Goal: Information Seeking & Learning: Check status

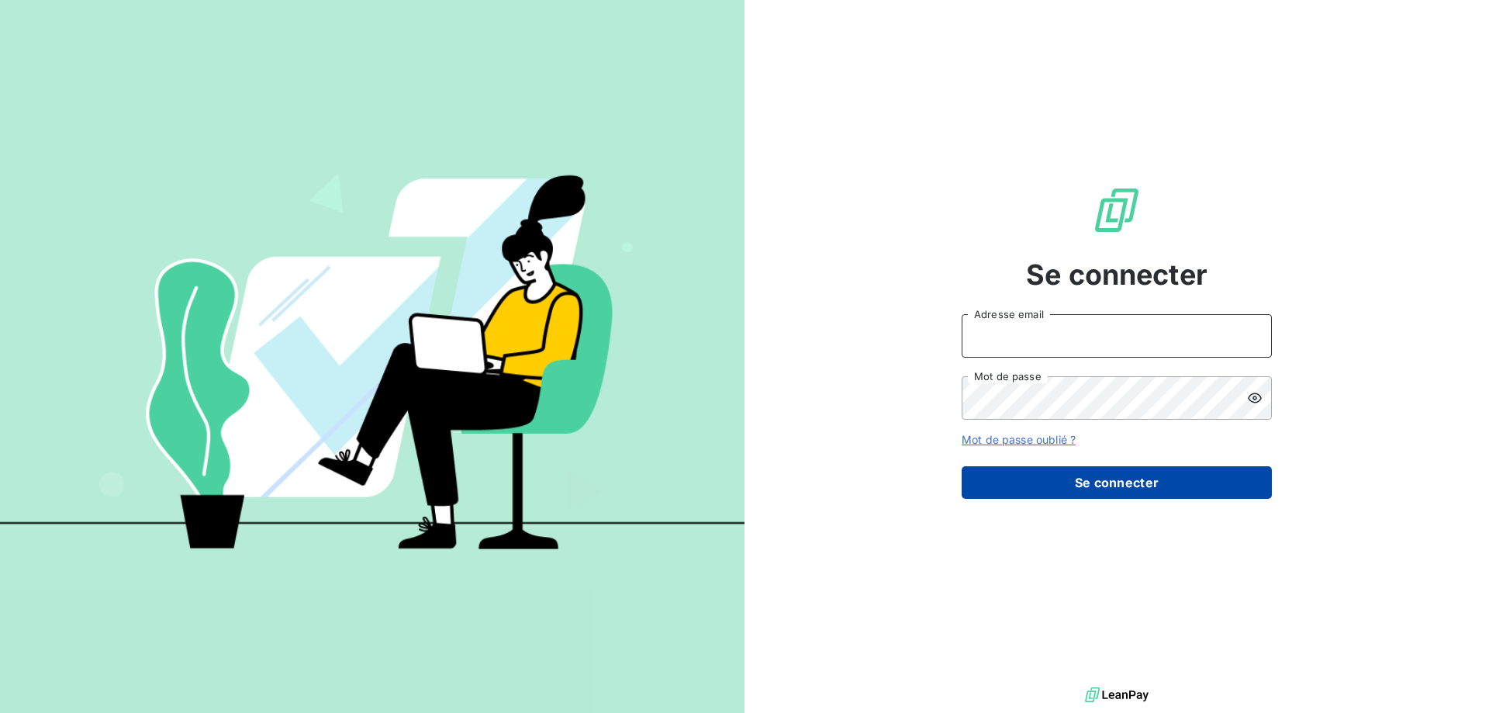
type input "[EMAIL_ADDRESS][DOMAIN_NAME]"
click at [1088, 475] on button "Se connecter" at bounding box center [1117, 482] width 310 height 33
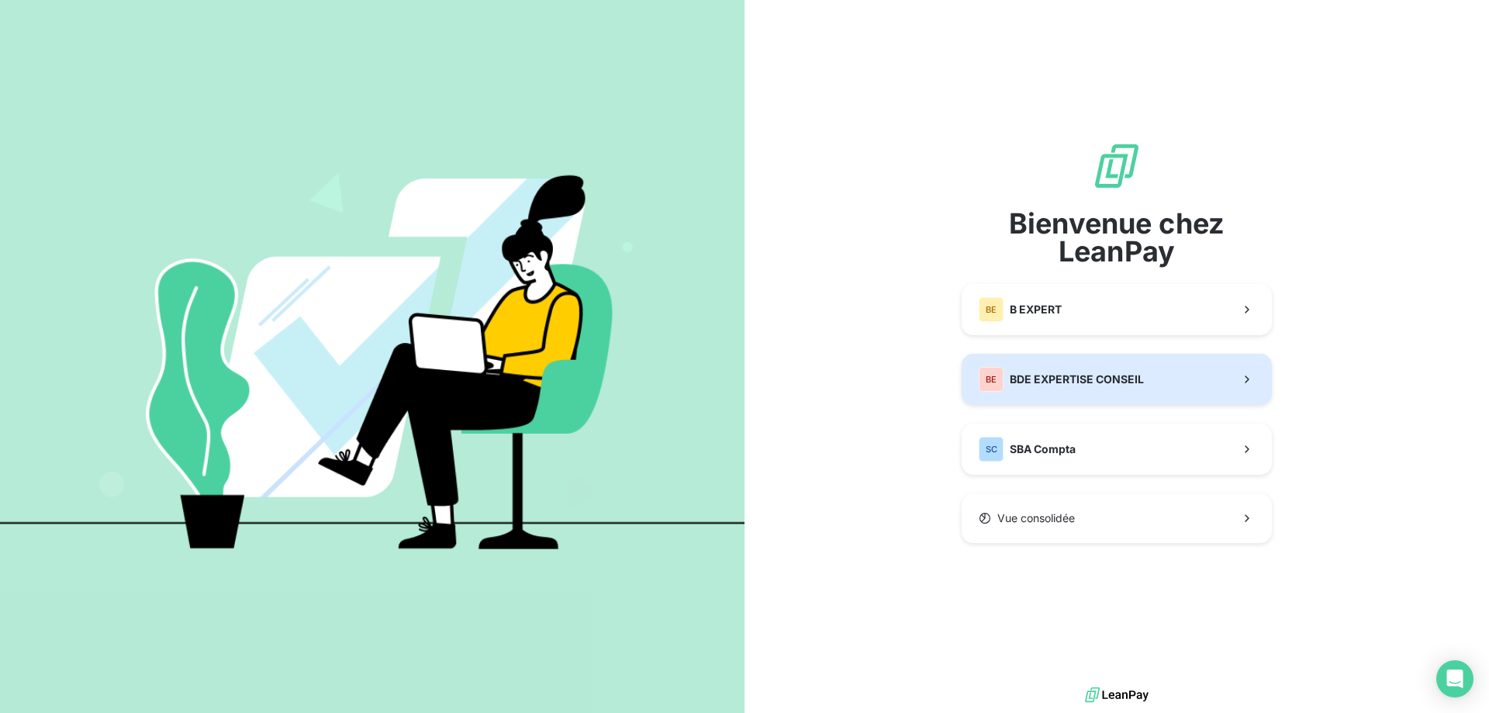
click at [1072, 371] on span "BDE EXPERTISE CONSEIL" at bounding box center [1077, 379] width 134 height 16
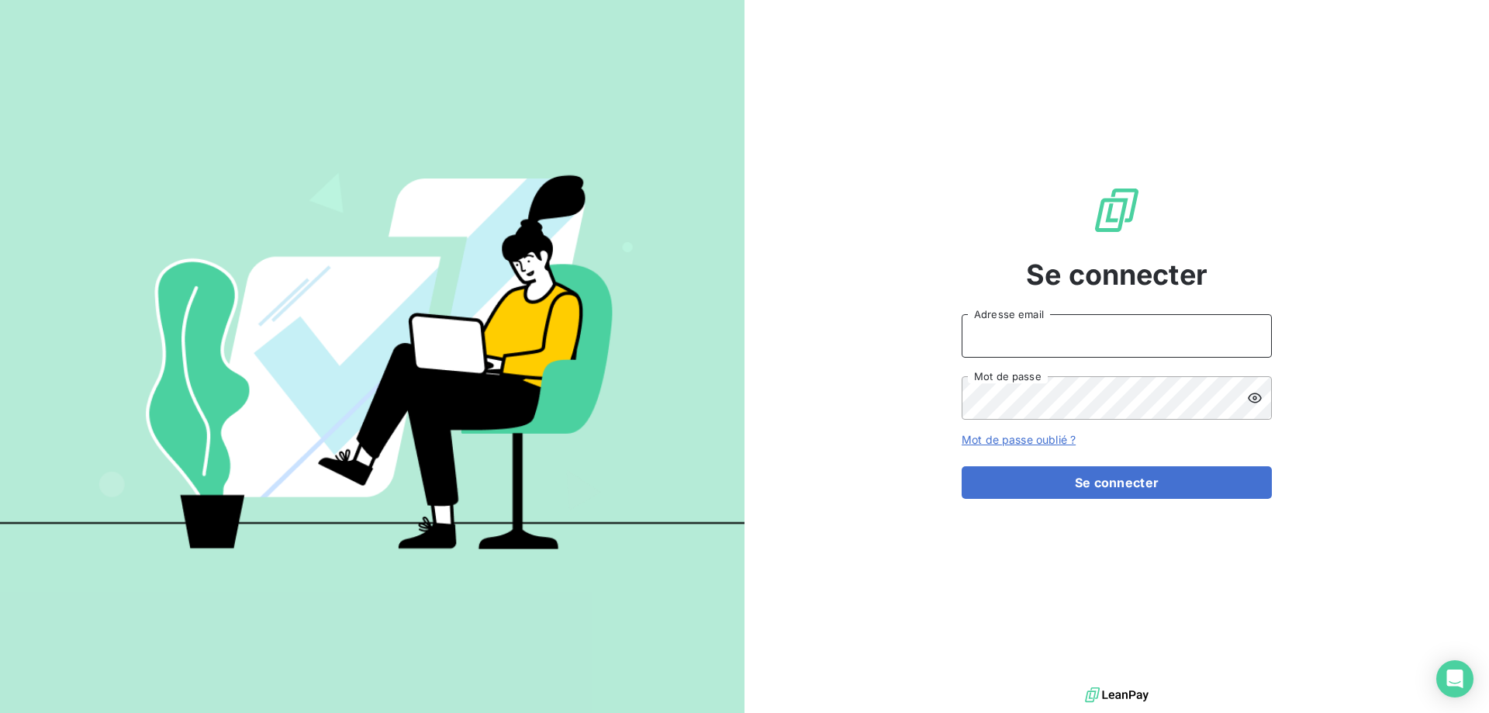
type input "[EMAIL_ADDRESS][DOMAIN_NAME]"
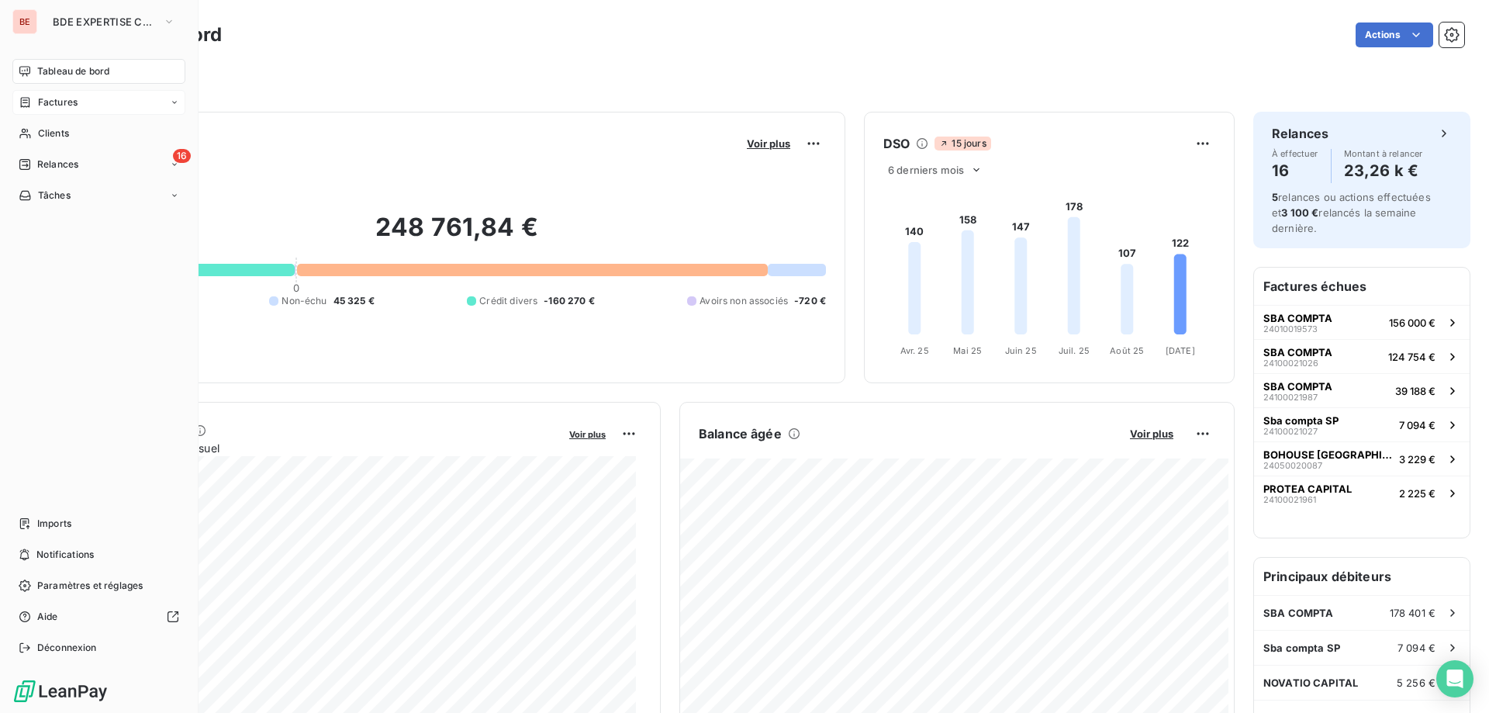
click at [87, 104] on div "Factures" at bounding box center [98, 102] width 173 height 25
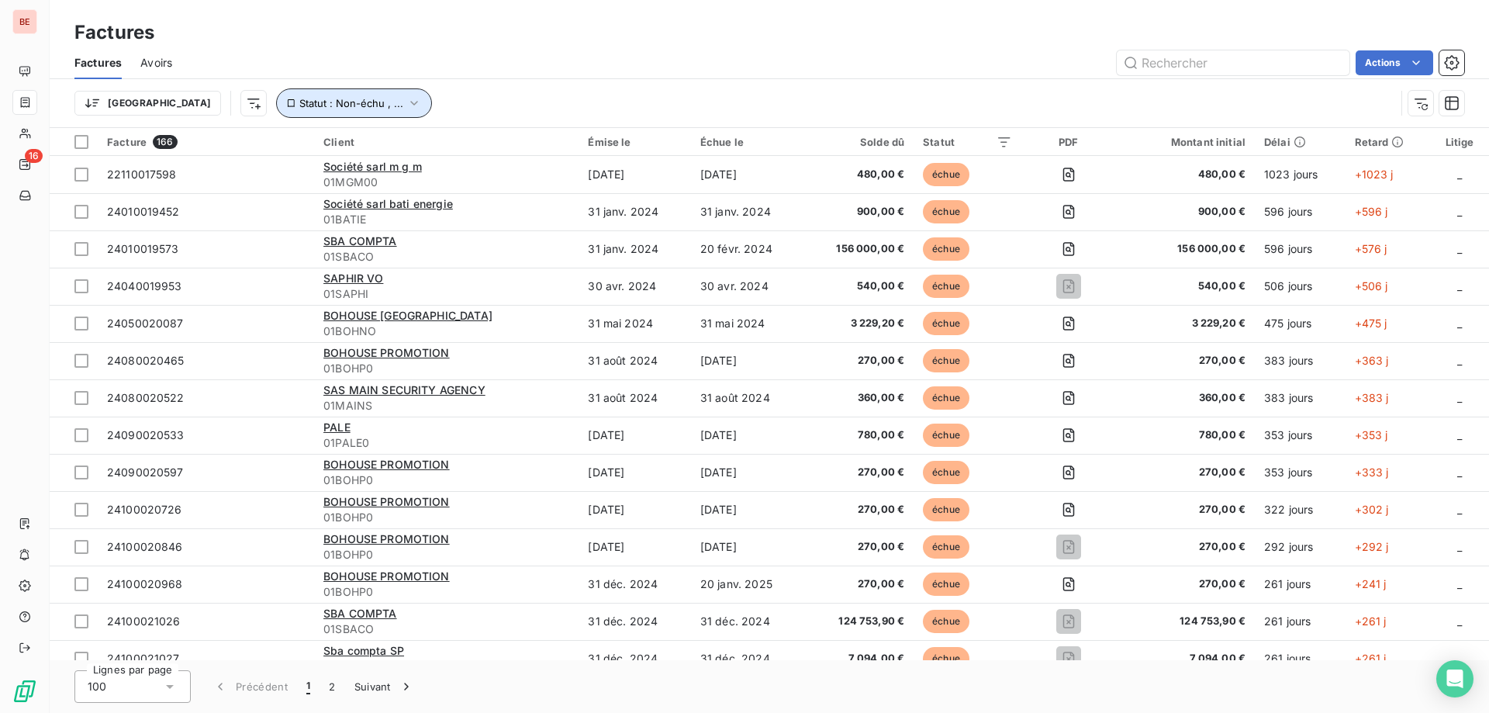
click at [311, 101] on span "Statut : Non-échu , ..." at bounding box center [351, 103] width 104 height 12
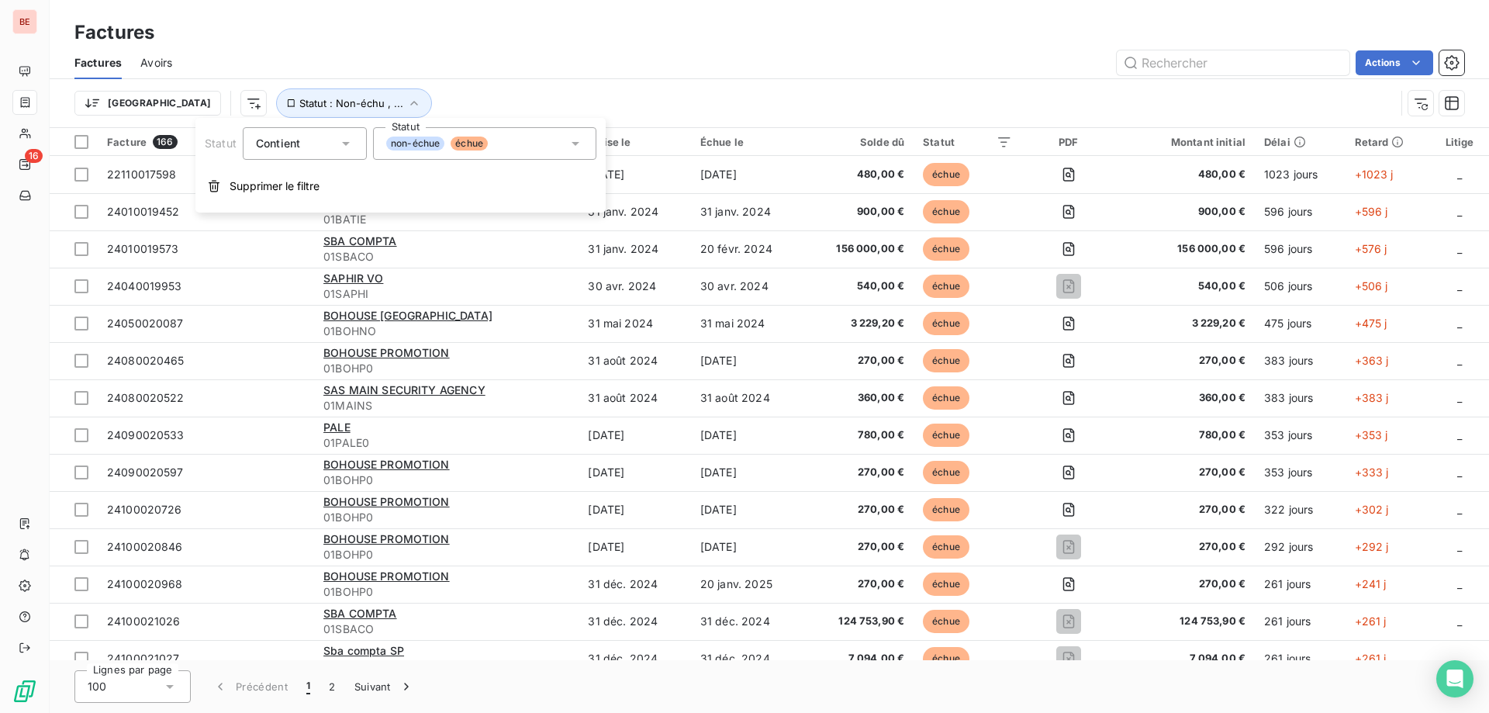
click at [482, 147] on span "échue" at bounding box center [469, 143] width 37 height 14
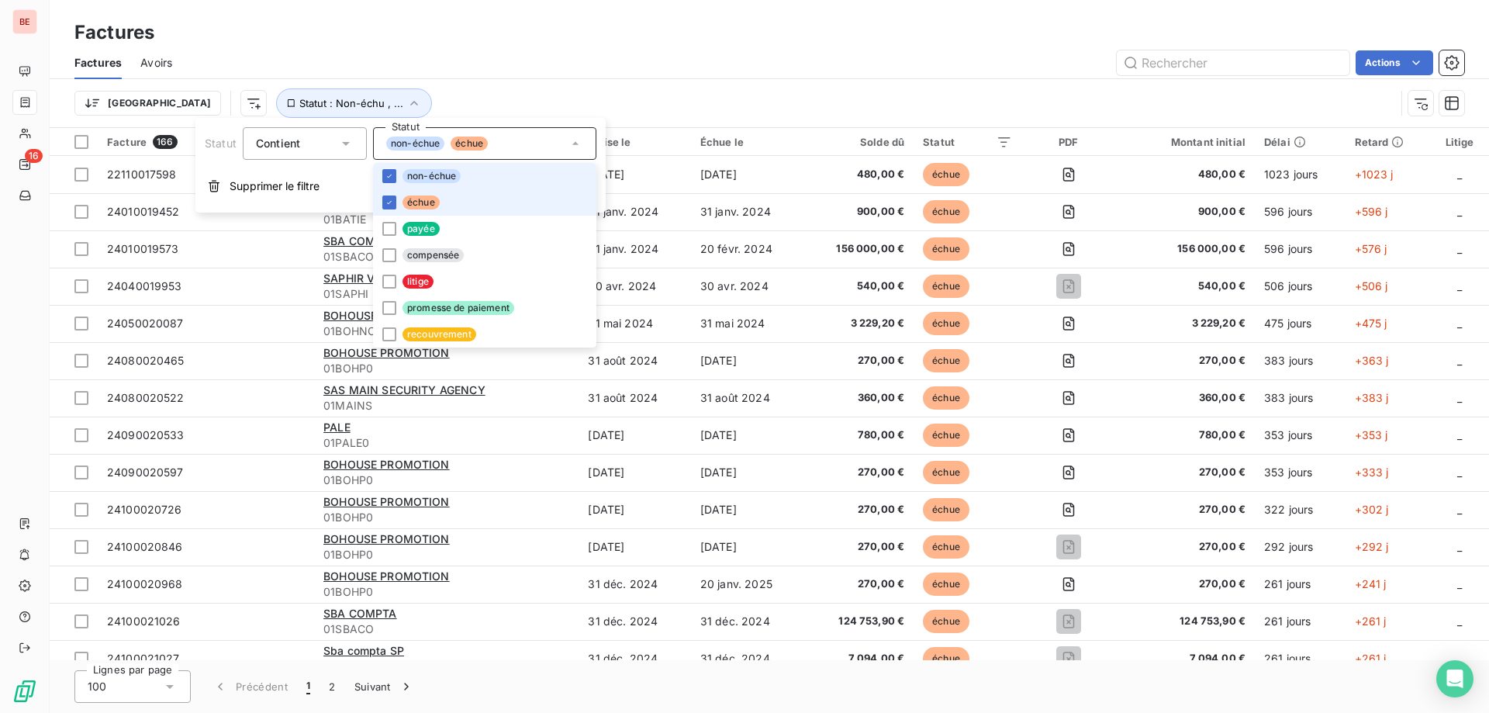
drag, startPoint x: 386, startPoint y: 198, endPoint x: 389, endPoint y: 183, distance: 15.1
click at [388, 199] on icon at bounding box center [389, 202] width 9 height 9
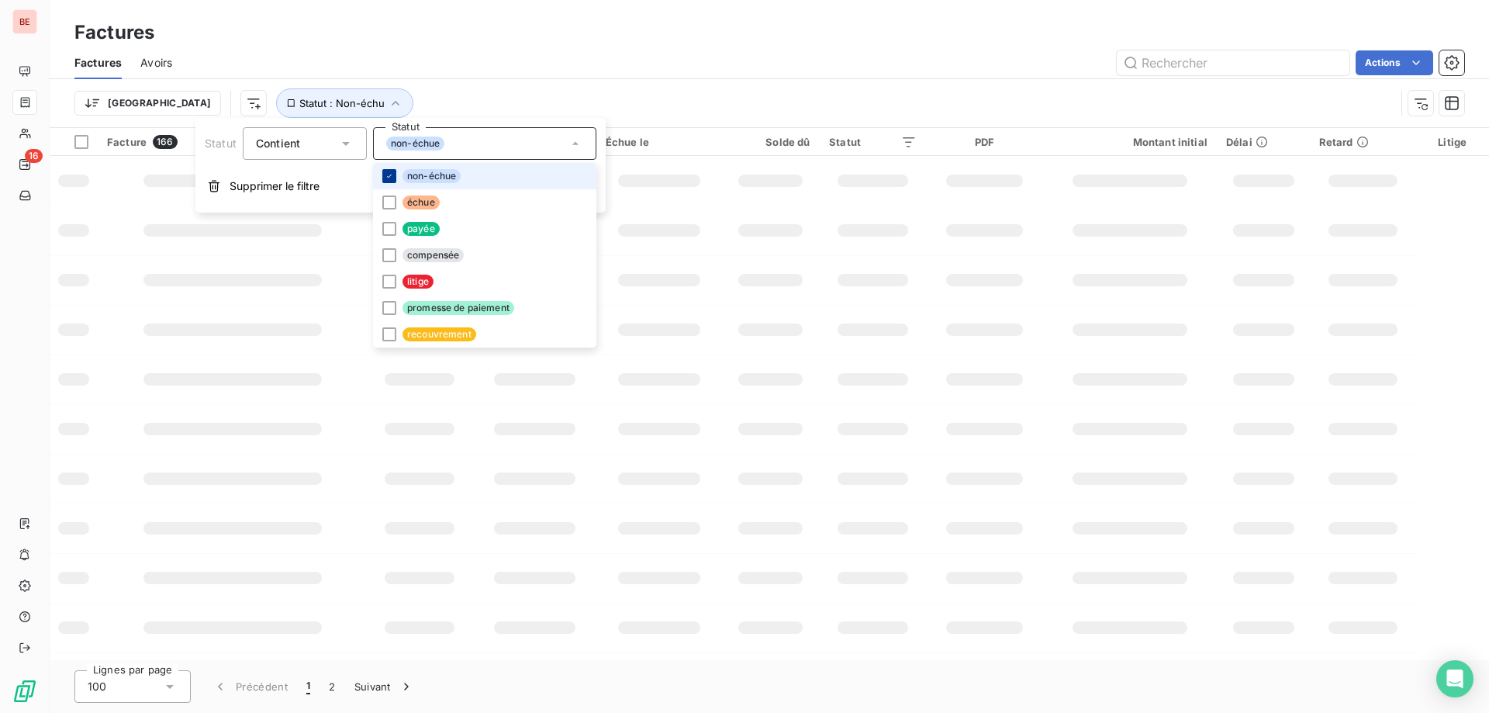
click at [386, 176] on icon at bounding box center [389, 175] width 9 height 9
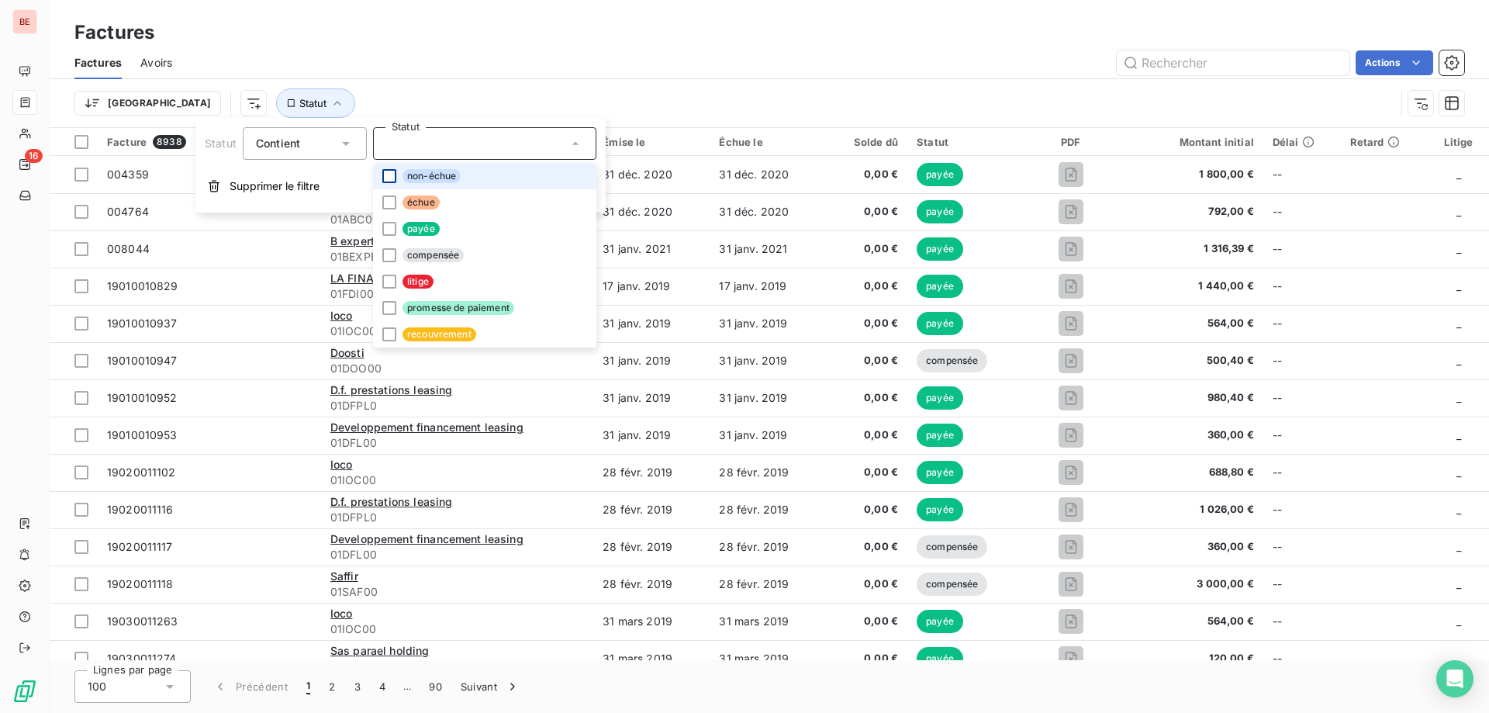
click at [309, 30] on div "Factures" at bounding box center [769, 33] width 1439 height 28
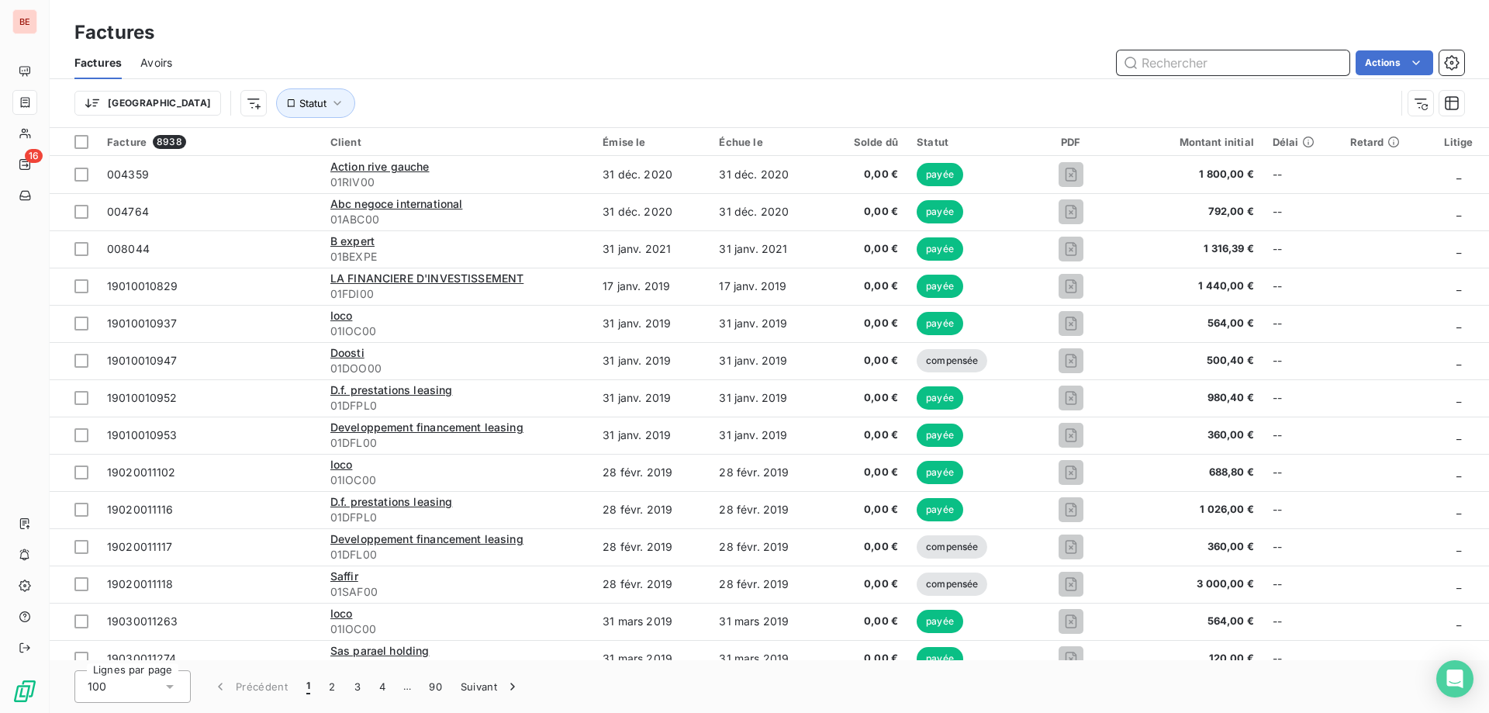
click at [1175, 57] on input "text" at bounding box center [1233, 62] width 233 height 25
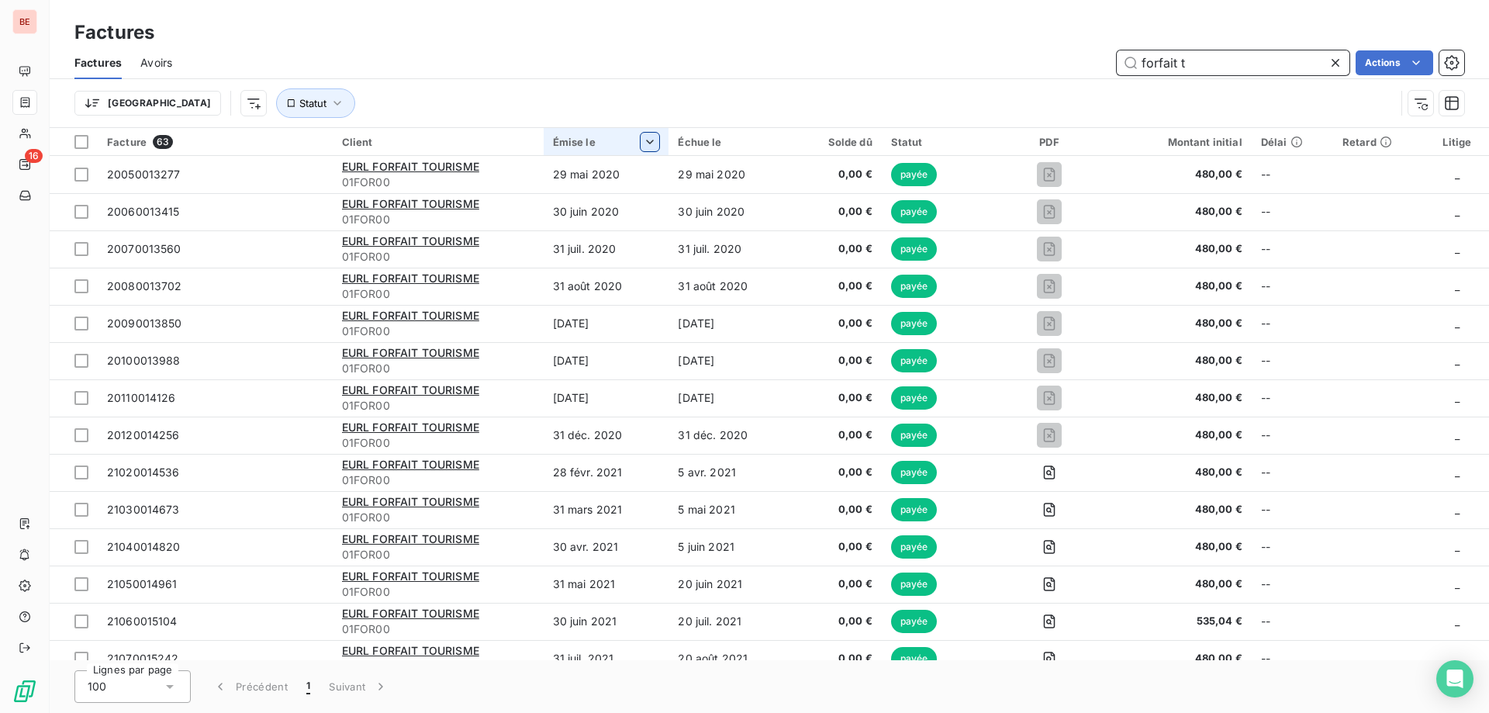
type input "forfait t"
click at [586, 208] on span "Trier par ordre décroissant" at bounding box center [575, 209] width 138 height 16
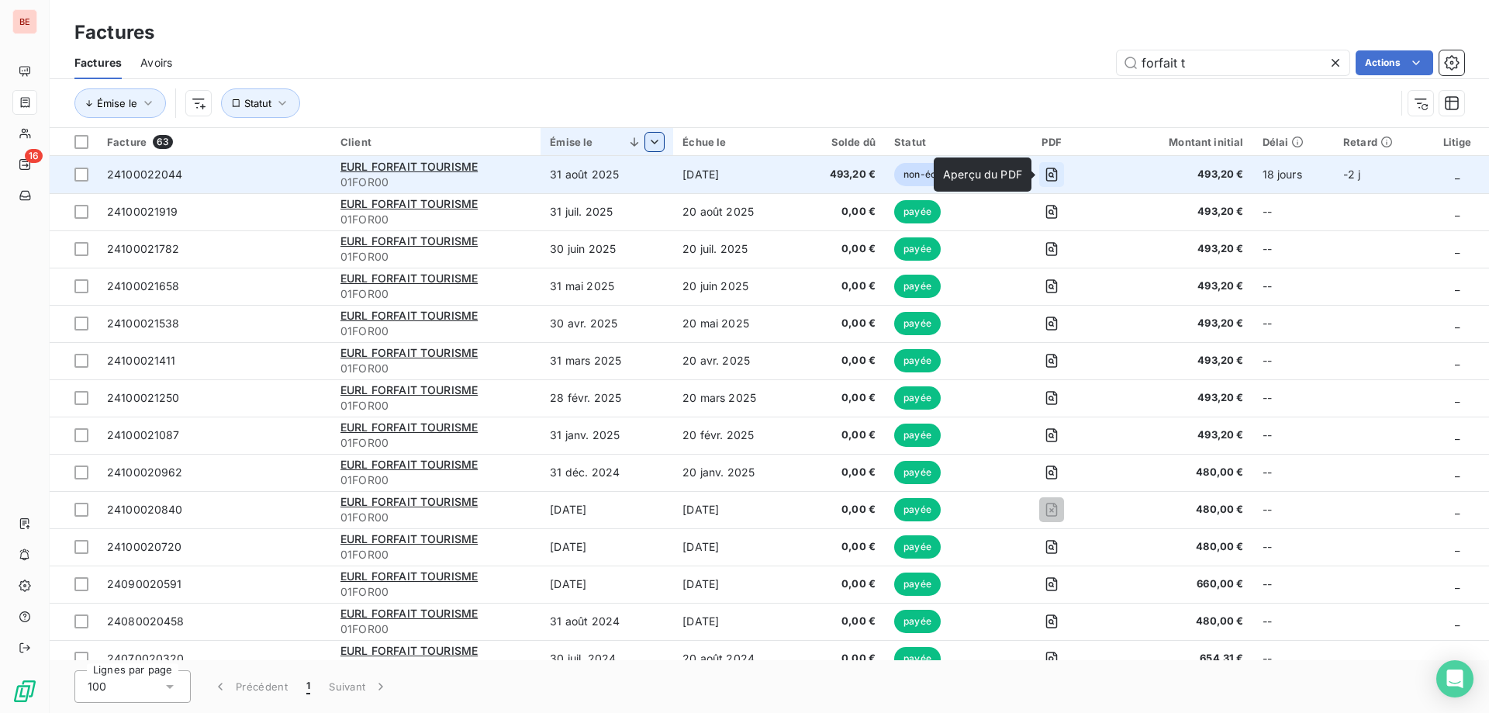
click at [1053, 167] on icon "button" at bounding box center [1052, 174] width 12 height 14
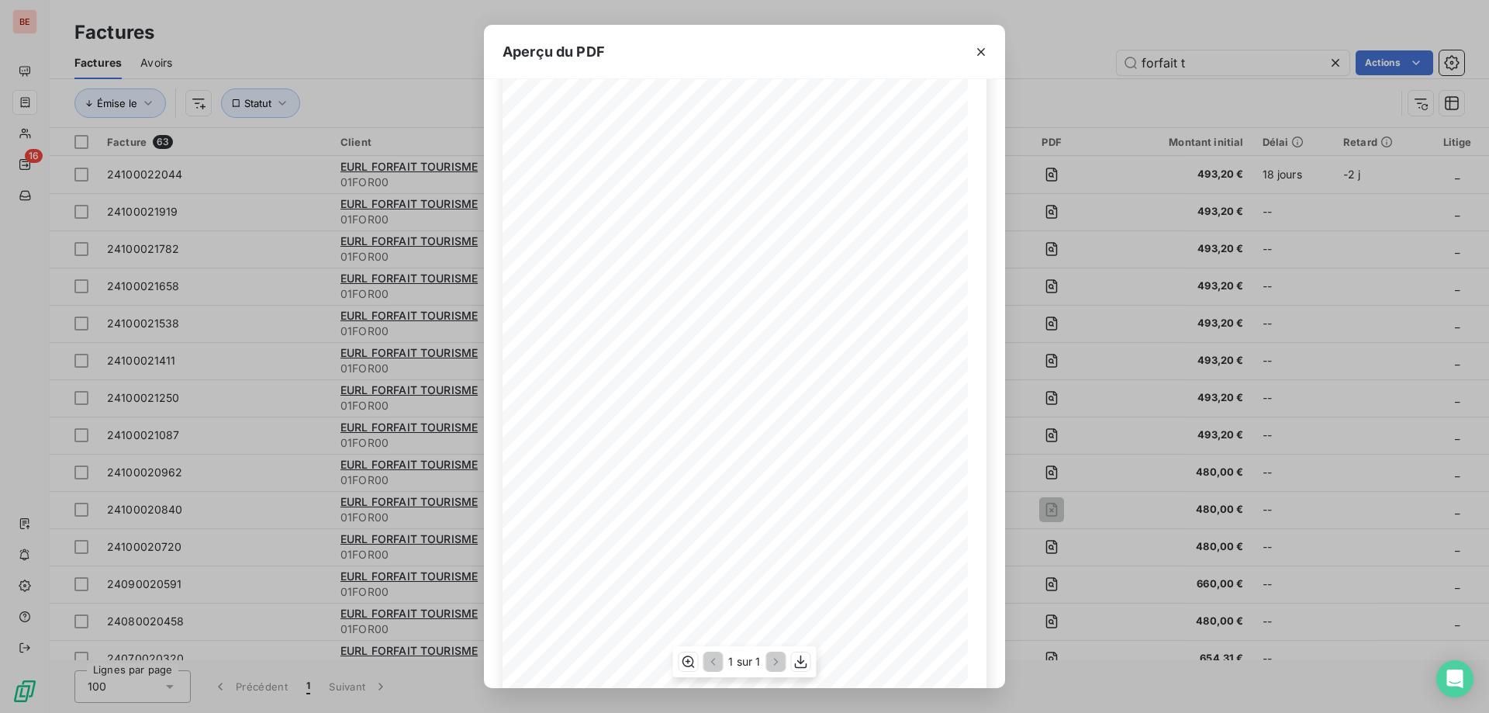
scroll to position [86, 0]
click at [796, 665] on icon "button" at bounding box center [801, 661] width 12 height 13
click at [979, 52] on icon "button" at bounding box center [981, 52] width 16 height 16
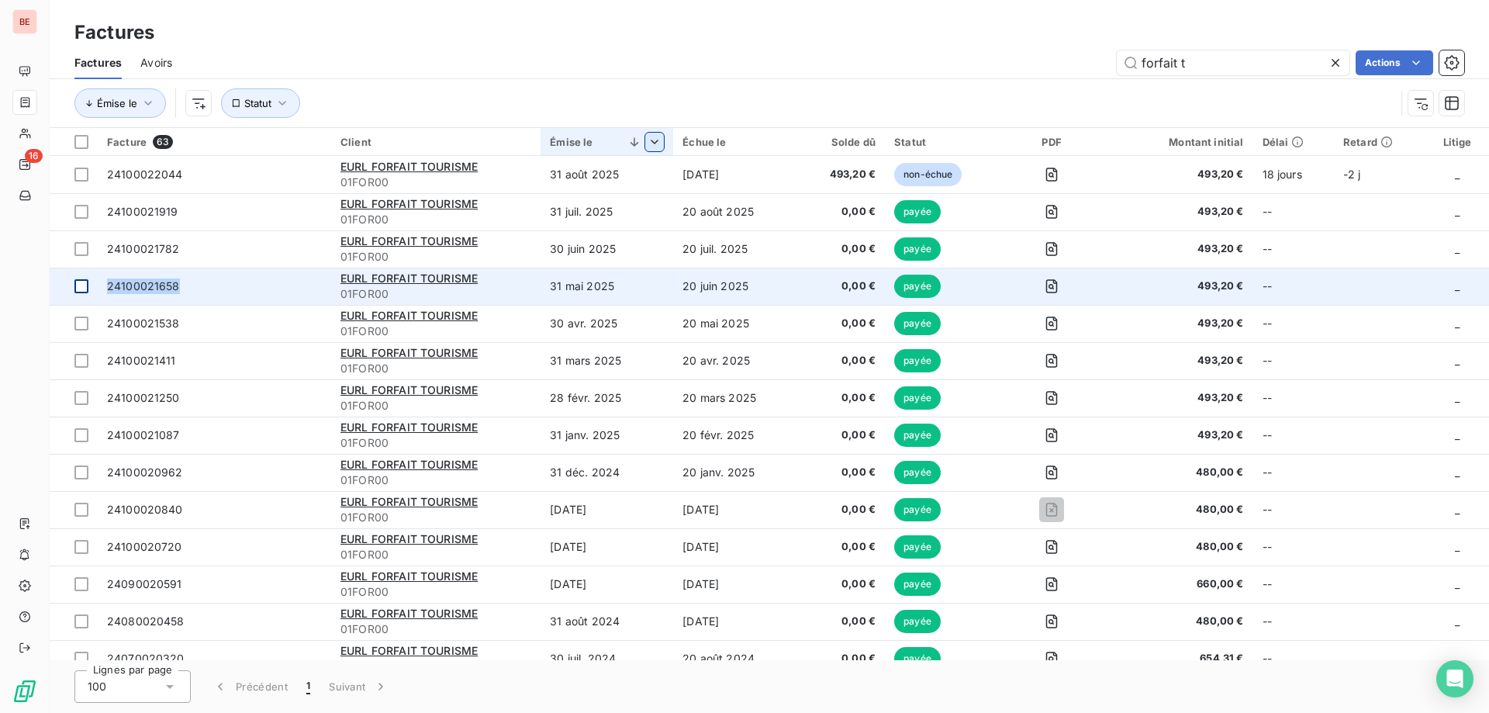
drag, startPoint x: 202, startPoint y: 288, endPoint x: 75, endPoint y: 290, distance: 127.2
click at [75, 290] on tr "24100021658 EURL FORFAIT TOURISME 01FOR00 31 mai 2025 20 juin 2025 0,00 € payée…" at bounding box center [769, 286] width 1439 height 37
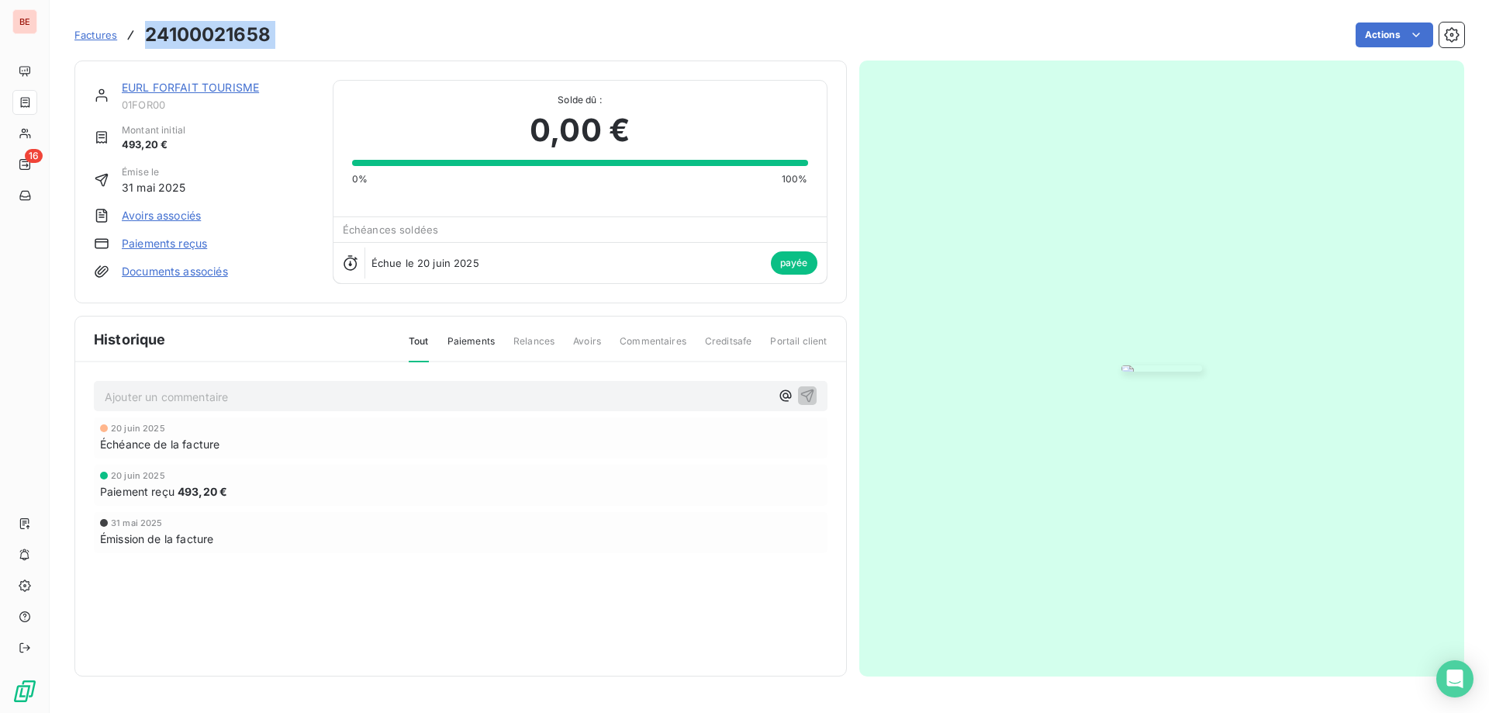
drag, startPoint x: 281, startPoint y: 37, endPoint x: 142, endPoint y: 43, distance: 138.9
click at [142, 43] on div "Factures 24100021658 Actions" at bounding box center [769, 35] width 1390 height 33
copy section "24100021658 Actions"
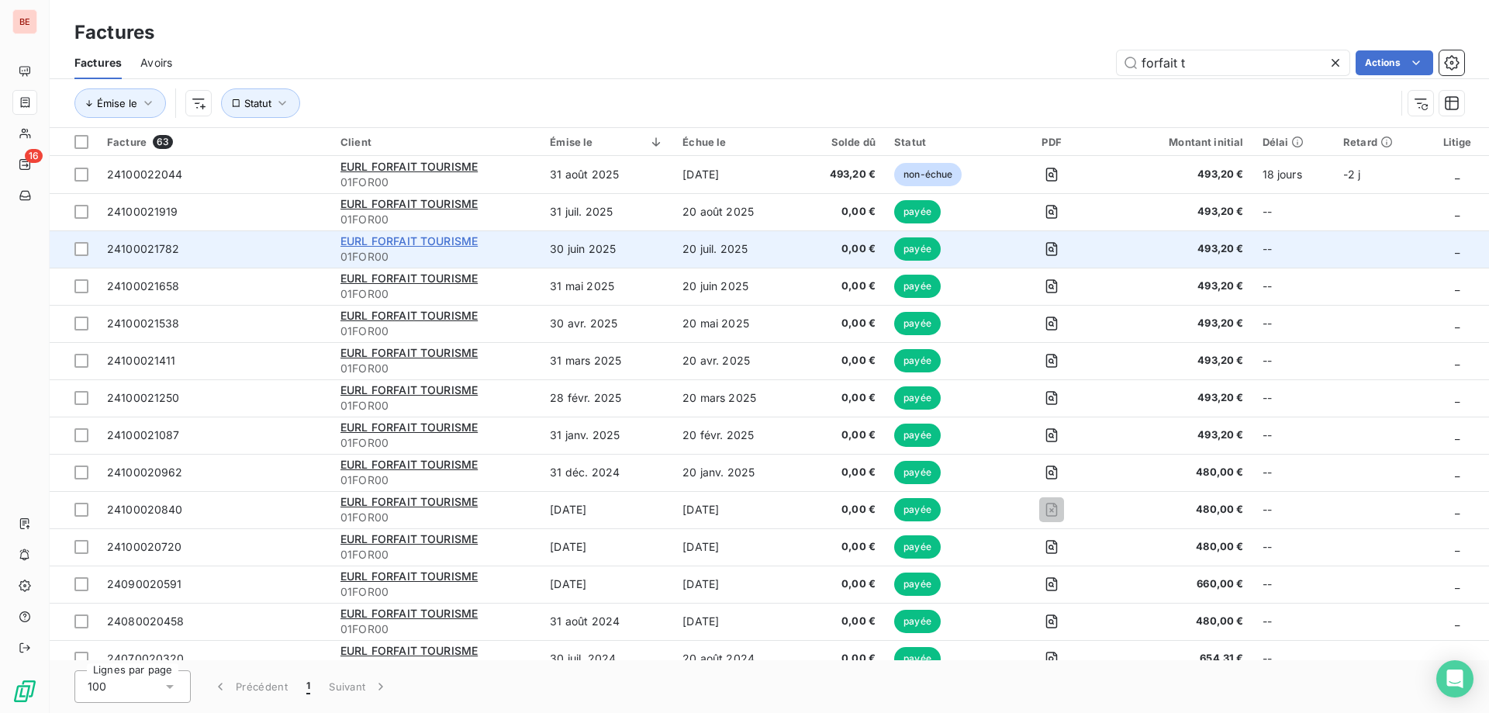
click at [447, 237] on span "EURL FORFAIT TOURISME" at bounding box center [408, 240] width 137 height 13
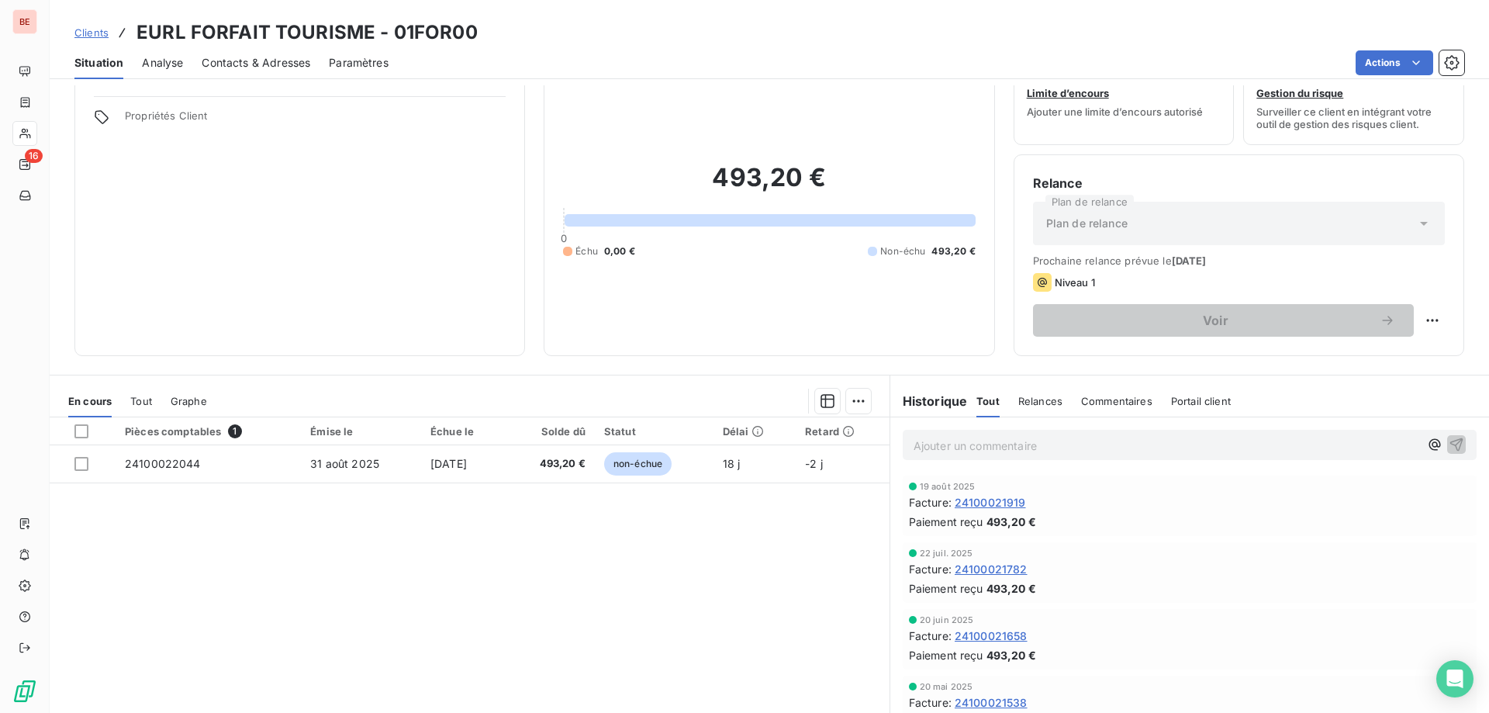
scroll to position [98, 0]
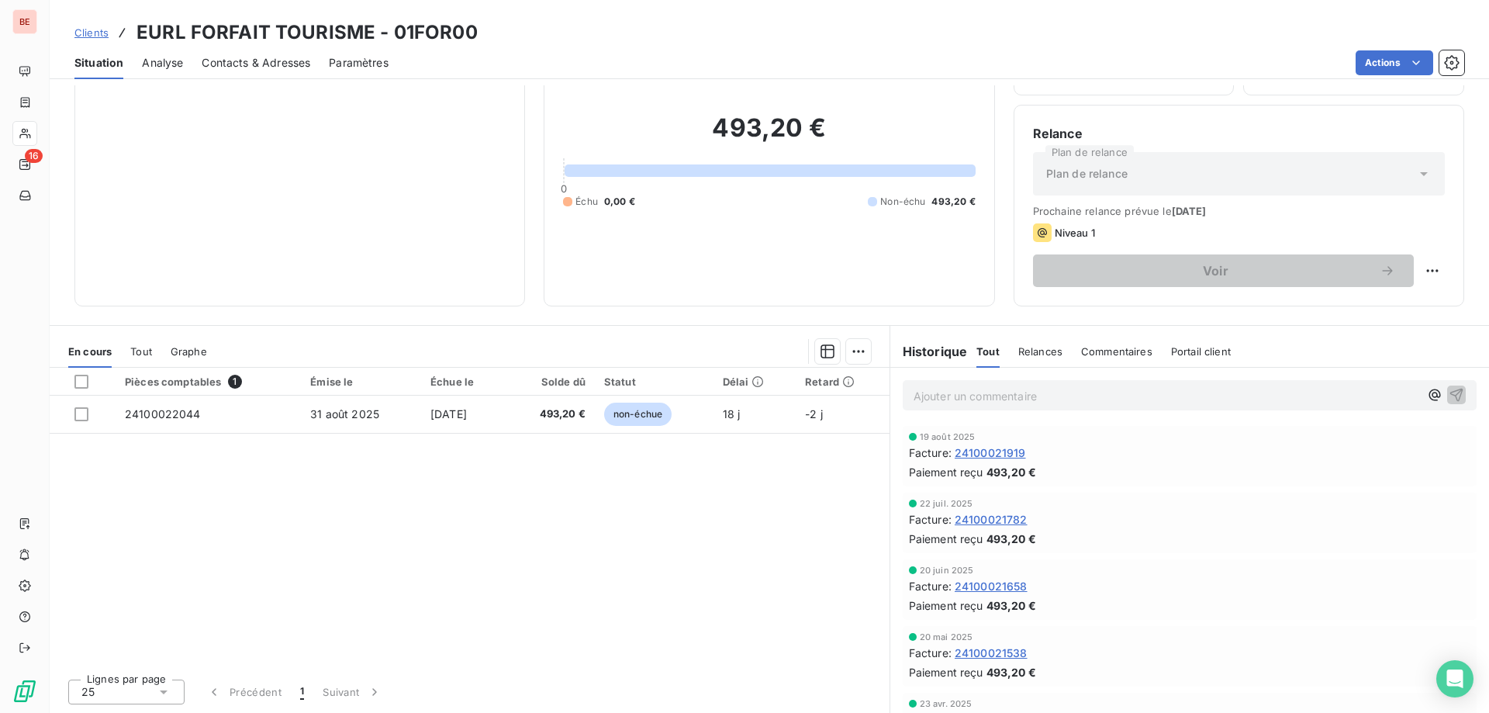
click at [968, 524] on span "24100021782" at bounding box center [991, 519] width 73 height 16
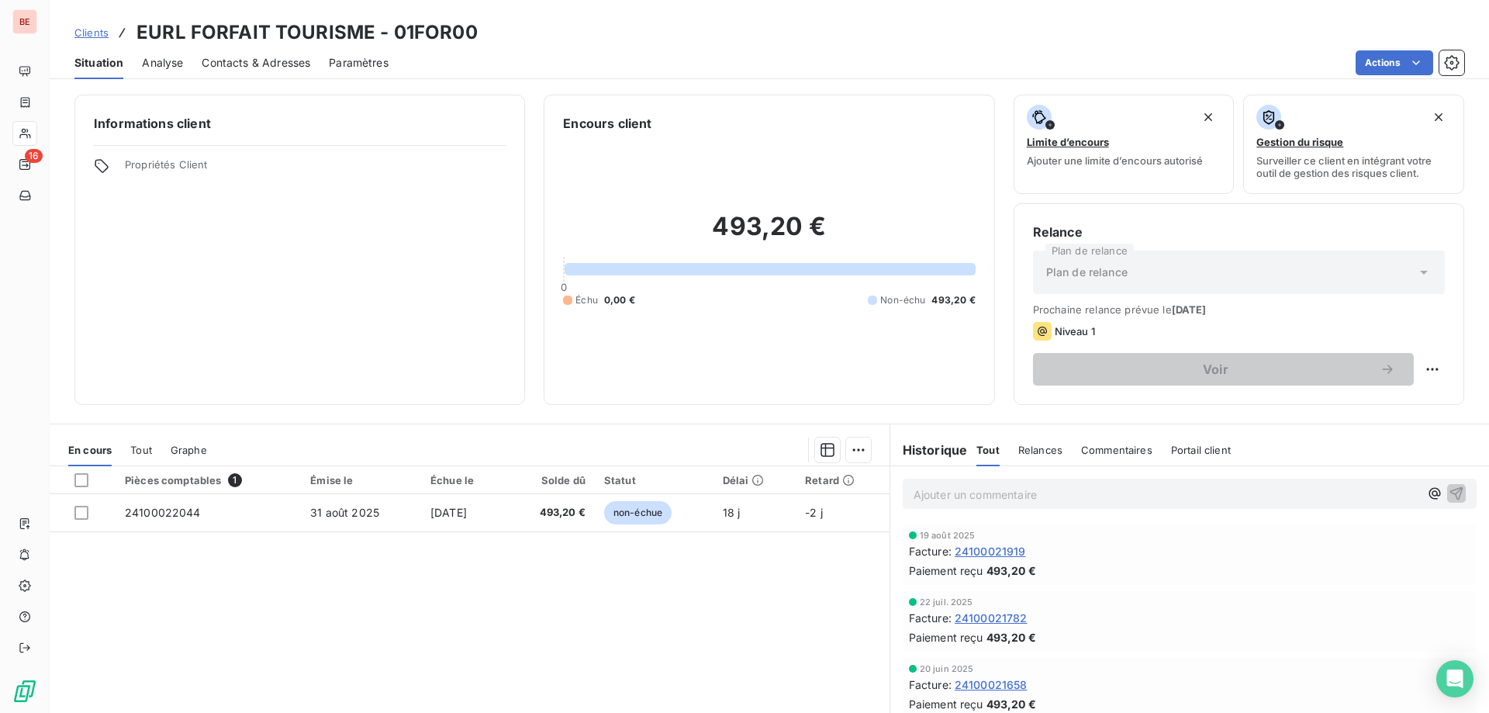
click at [1005, 547] on span "24100021919" at bounding box center [990, 551] width 71 height 16
